Goal: Information Seeking & Learning: Learn about a topic

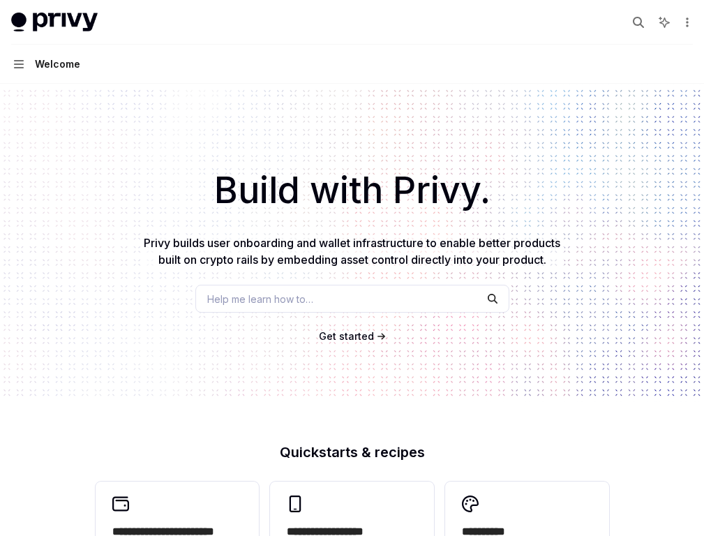
click at [0, 0] on link "Basics" at bounding box center [0, 0] width 0 height 0
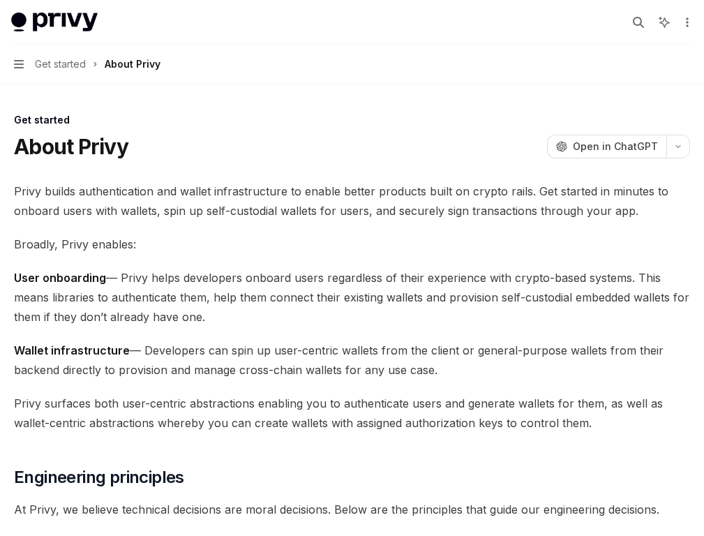
click at [0, 0] on link "Authentication" at bounding box center [0, 0] width 0 height 0
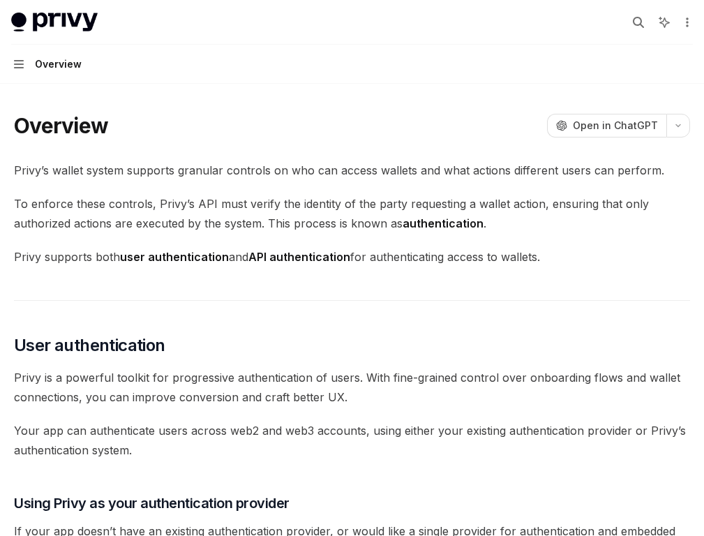
click at [0, 0] on link "Wallets" at bounding box center [0, 0] width 0 height 0
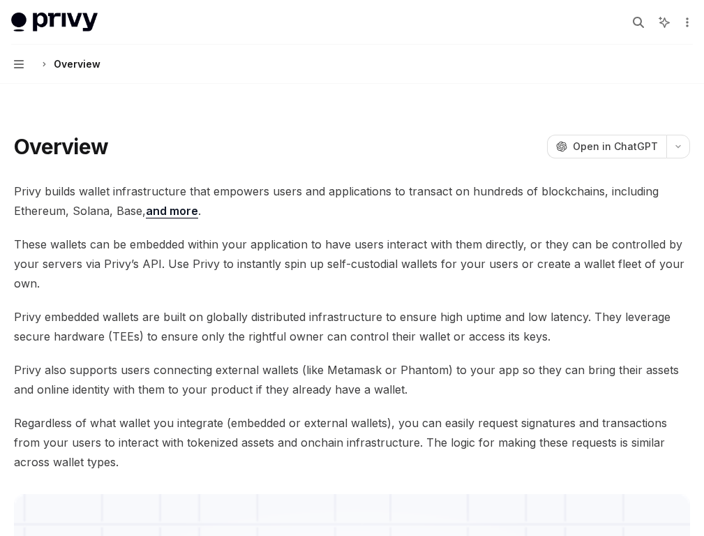
click at [0, 0] on link "API reference" at bounding box center [0, 0] width 0 height 0
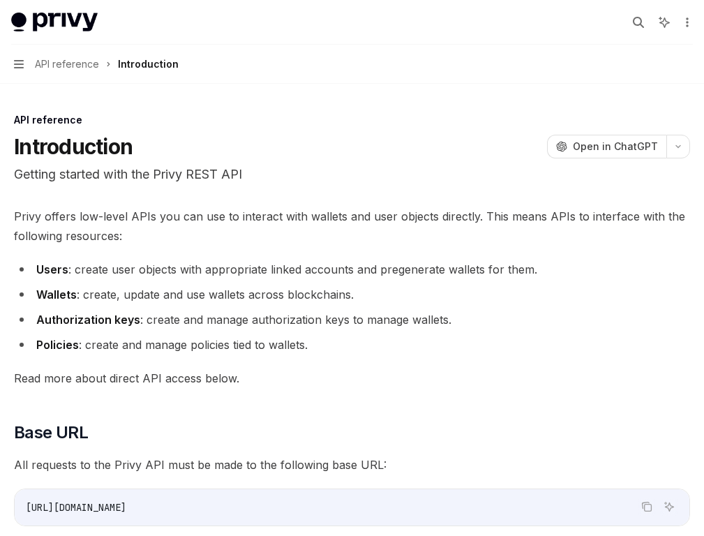
click at [0, 0] on link "Recipes" at bounding box center [0, 0] width 0 height 0
type textarea "*"
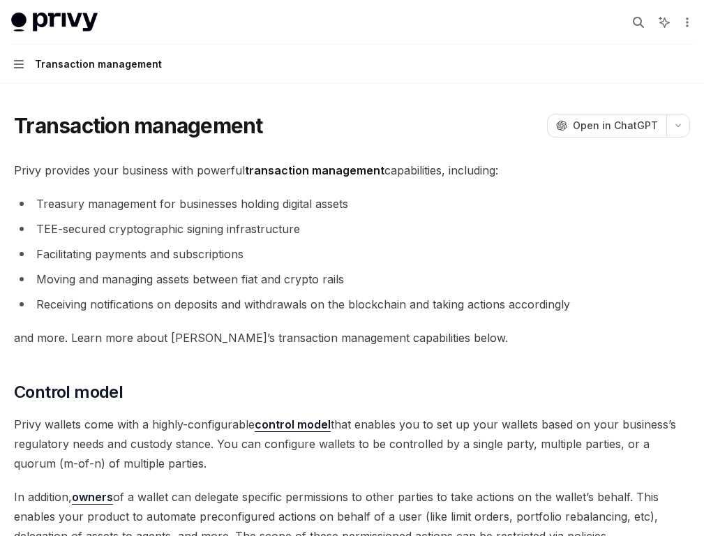
scroll to position [1347, 0]
